Goal: Information Seeking & Learning: Learn about a topic

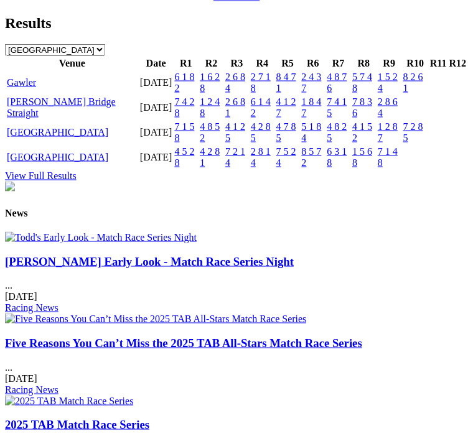
scroll to position [1459, 0]
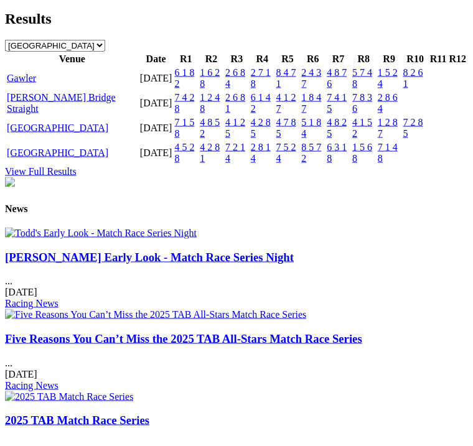
click at [55, 90] on td "Gawler" at bounding box center [72, 79] width 132 height 24
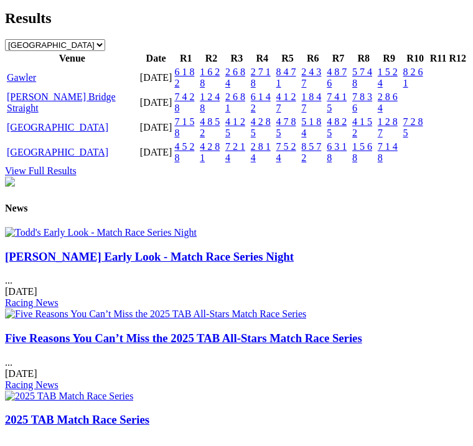
click at [36, 83] on link "Gawler" at bounding box center [21, 77] width 29 height 11
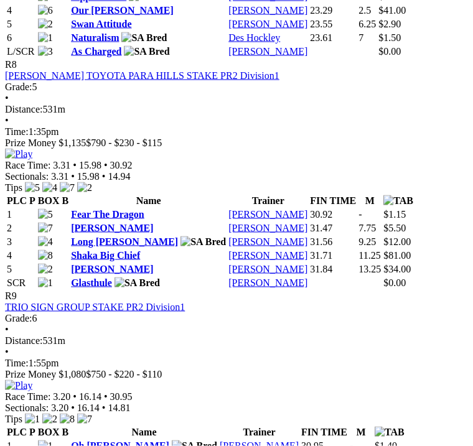
scroll to position [2354, 0]
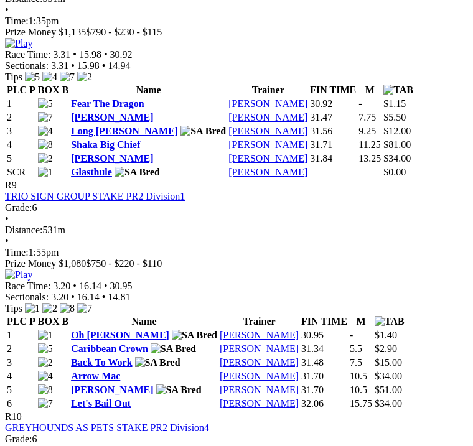
click at [99, 98] on link "Fear The Dragon" at bounding box center [107, 103] width 73 height 11
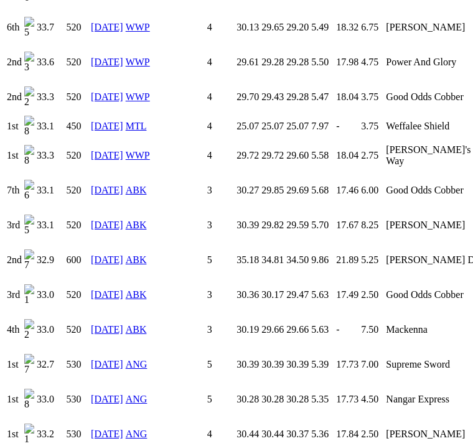
scroll to position [1413, 0]
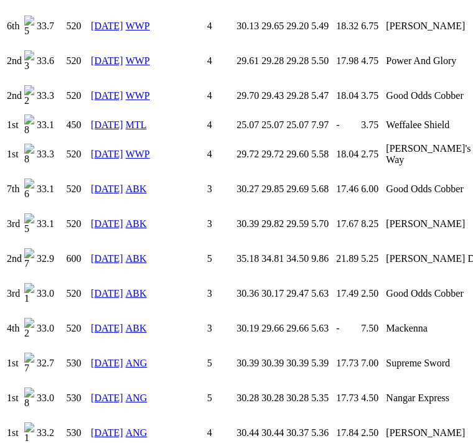
scroll to position [1401, 0]
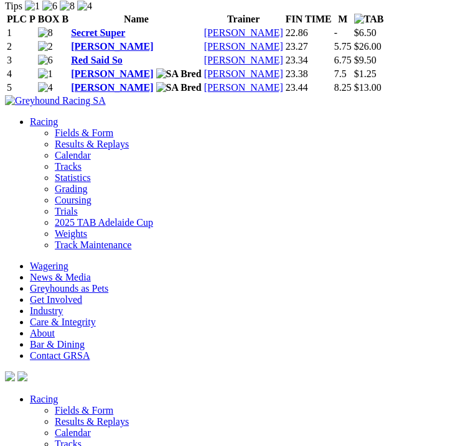
scroll to position [2917, 0]
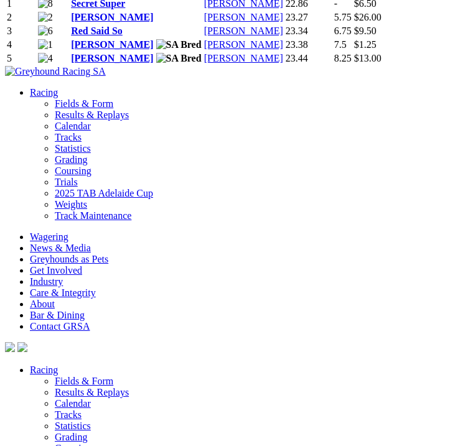
click at [86, 50] on link "[PERSON_NAME]" at bounding box center [112, 44] width 82 height 11
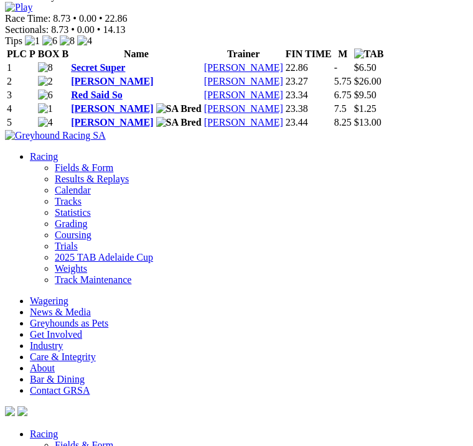
scroll to position [2845, 0]
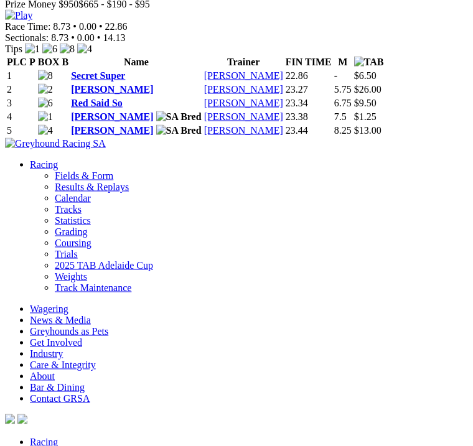
click at [468, 43] on div "R10 GREYHOUNDS AS PETS STAKE PR2 Division4 Grade: 6 • Distance: 400m • Time: 2:…" at bounding box center [236, 29] width 463 height 218
click at [32, 21] on img at bounding box center [18, 15] width 27 height 11
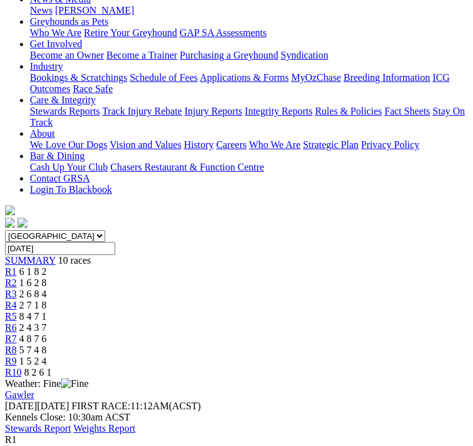
scroll to position [0, 0]
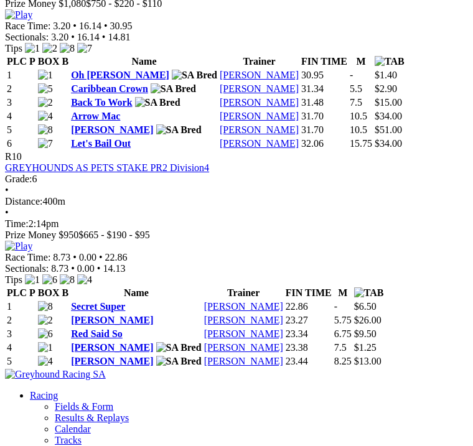
scroll to position [2639, 0]
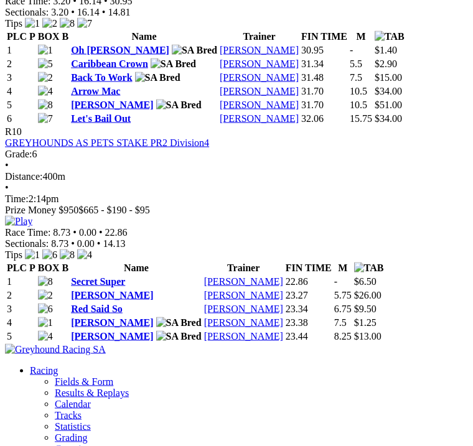
click at [122, 69] on link "Caribbean Crown" at bounding box center [109, 63] width 77 height 11
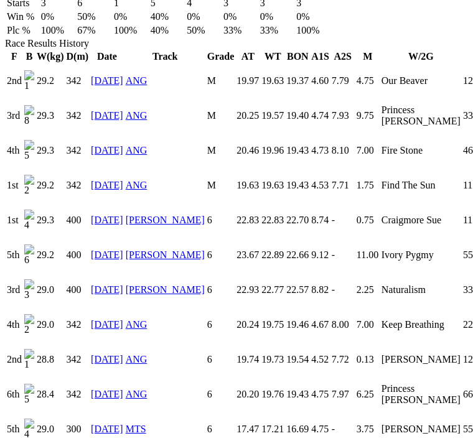
scroll to position [903, 0]
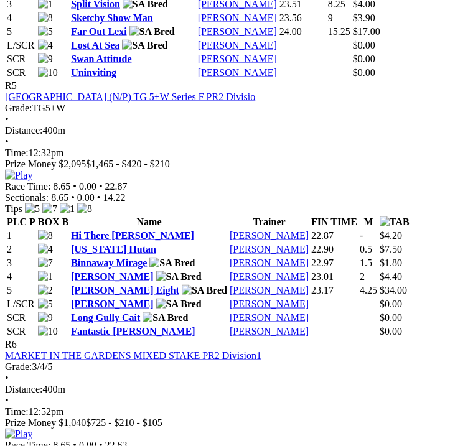
scroll to position [1466, 0]
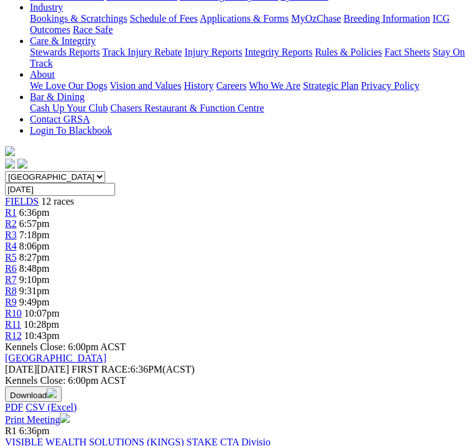
scroll to position [267, 0]
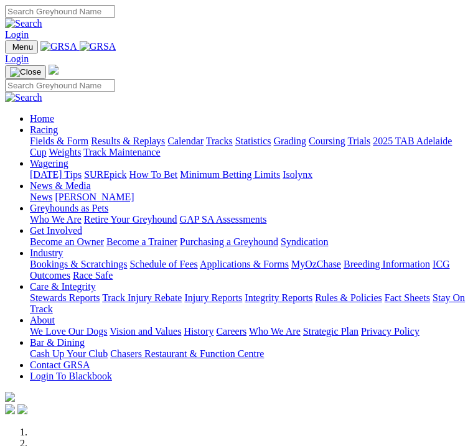
scroll to position [445, 0]
